Goal: Information Seeking & Learning: Learn about a topic

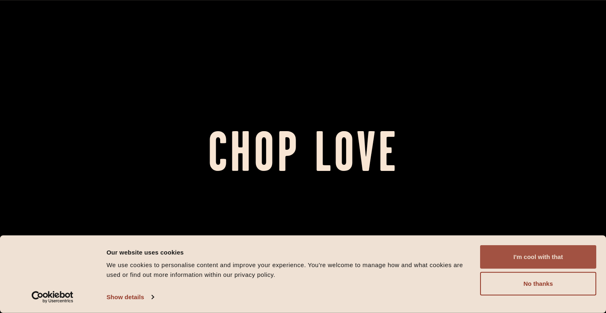
click at [552, 251] on button "I'm cool with that" at bounding box center [538, 257] width 116 height 24
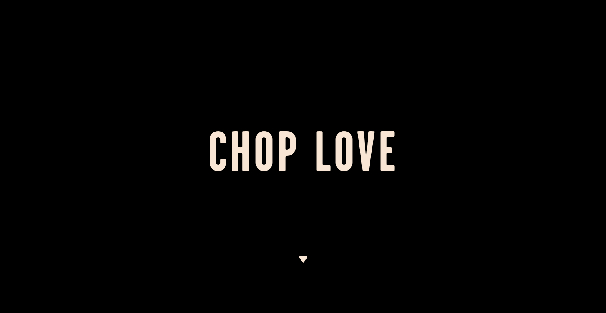
click at [304, 255] on div at bounding box center [303, 156] width 606 height 313
click at [304, 263] on div at bounding box center [303, 284] width 10 height 57
click at [304, 258] on img at bounding box center [303, 259] width 10 height 6
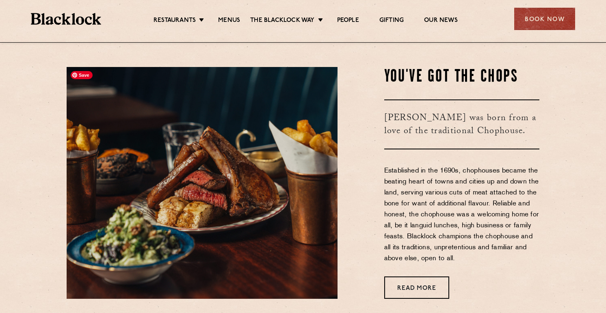
scroll to position [271, 0]
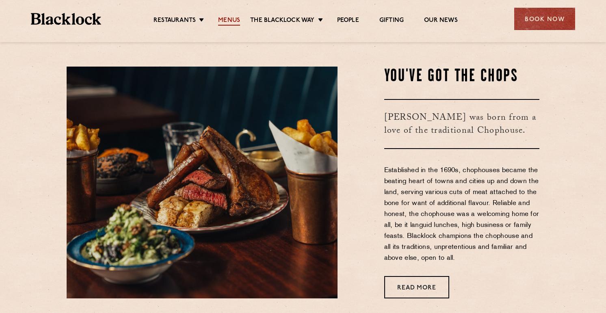
click at [230, 19] on link "Menus" at bounding box center [229, 21] width 22 height 9
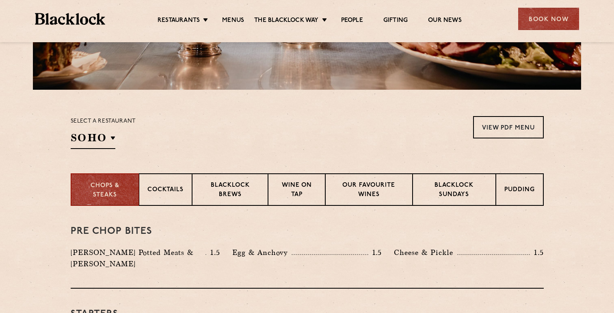
scroll to position [185, 0]
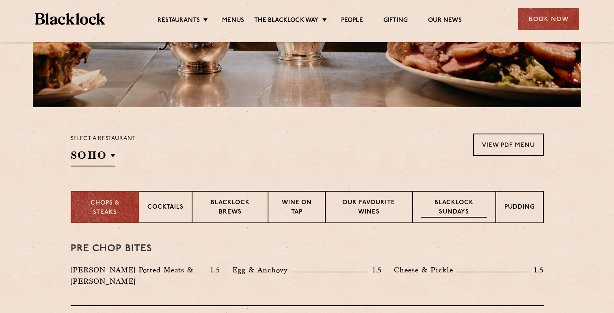
click at [468, 208] on p "Blacklock Sundays" at bounding box center [454, 208] width 66 height 19
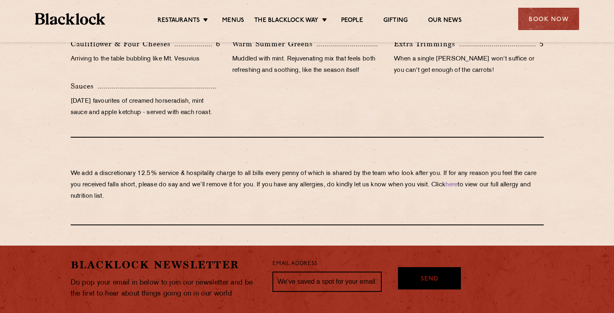
scroll to position [849, 0]
